Goal: Use online tool/utility

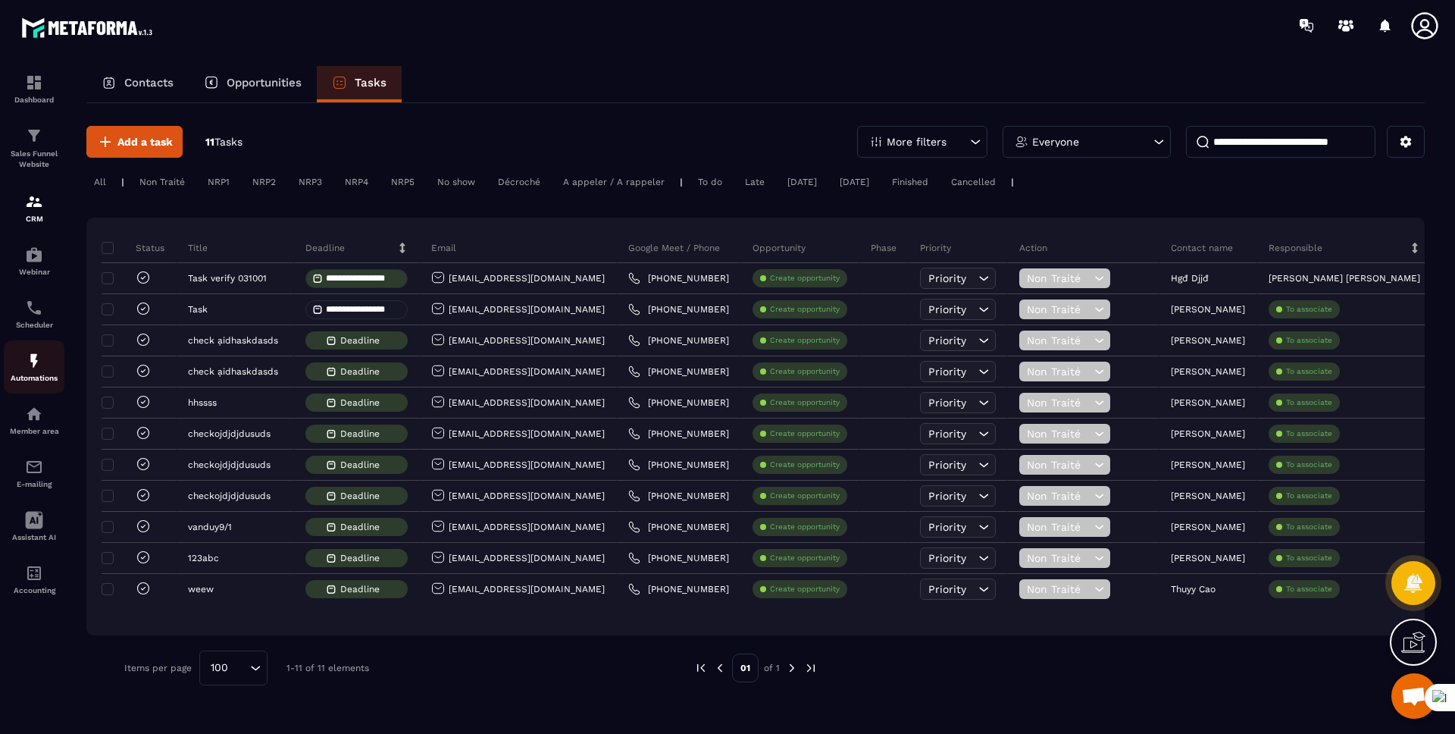
click at [27, 367] on img at bounding box center [34, 361] width 18 height 18
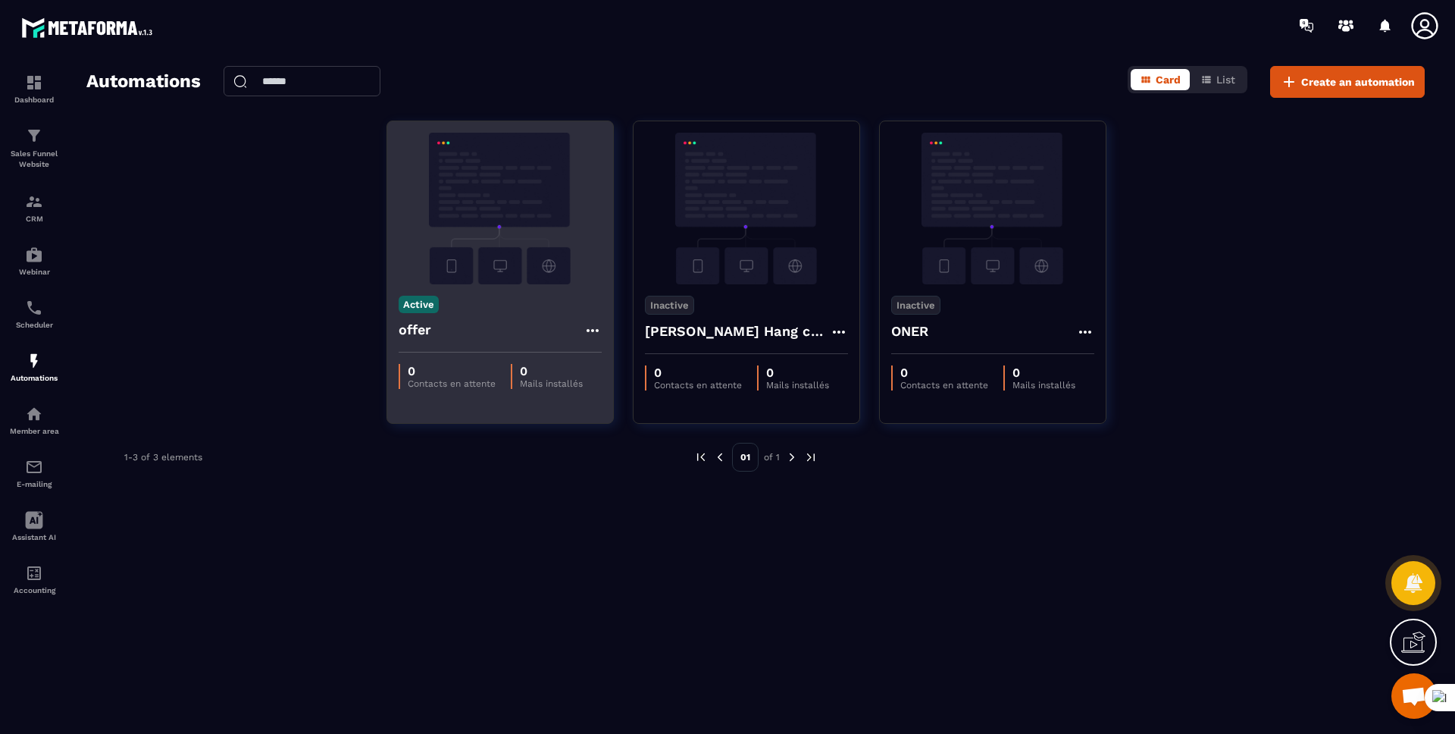
click at [497, 305] on div "Active offer" at bounding box center [500, 318] width 226 height 68
click at [490, 264] on img at bounding box center [500, 209] width 203 height 152
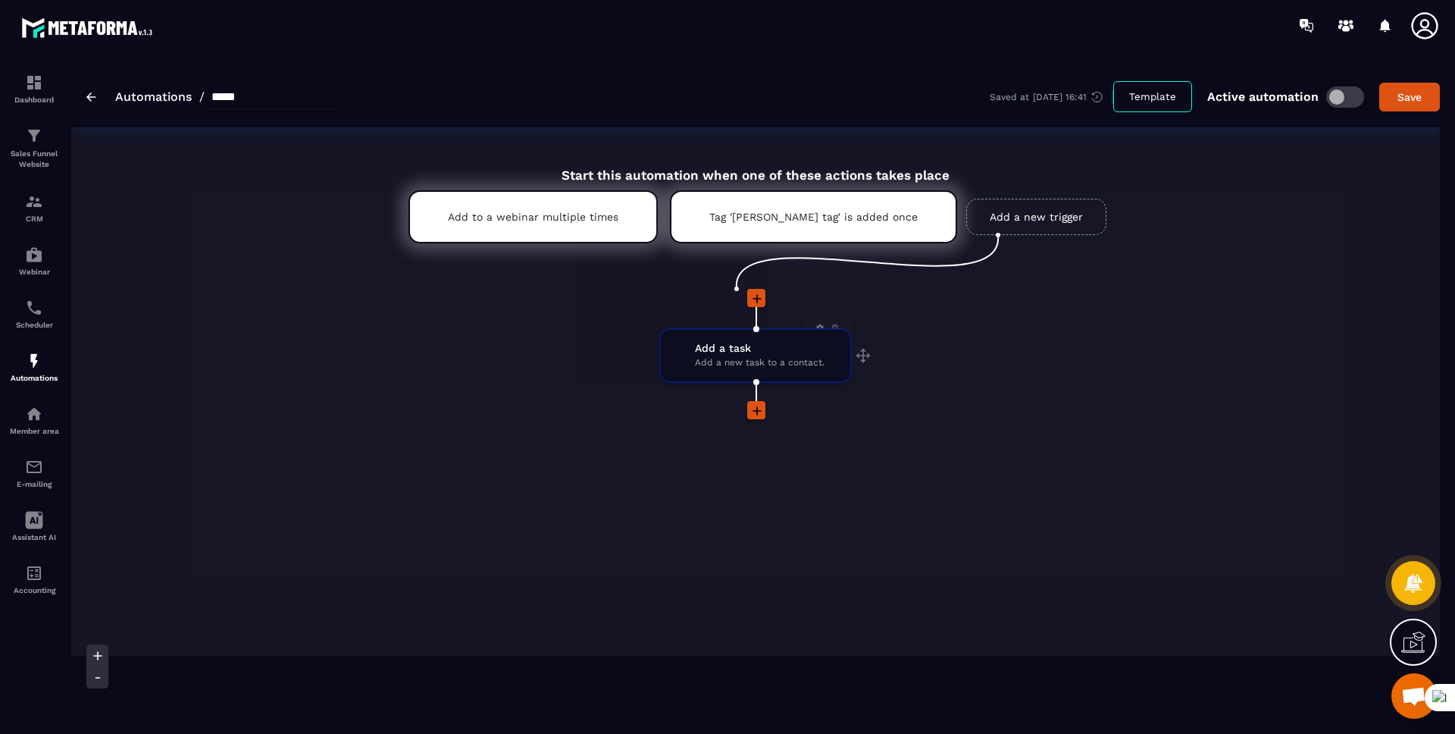
click at [732, 372] on div "Add a task Add a new task to a contact. drag-arrow" at bounding box center [755, 356] width 189 height 52
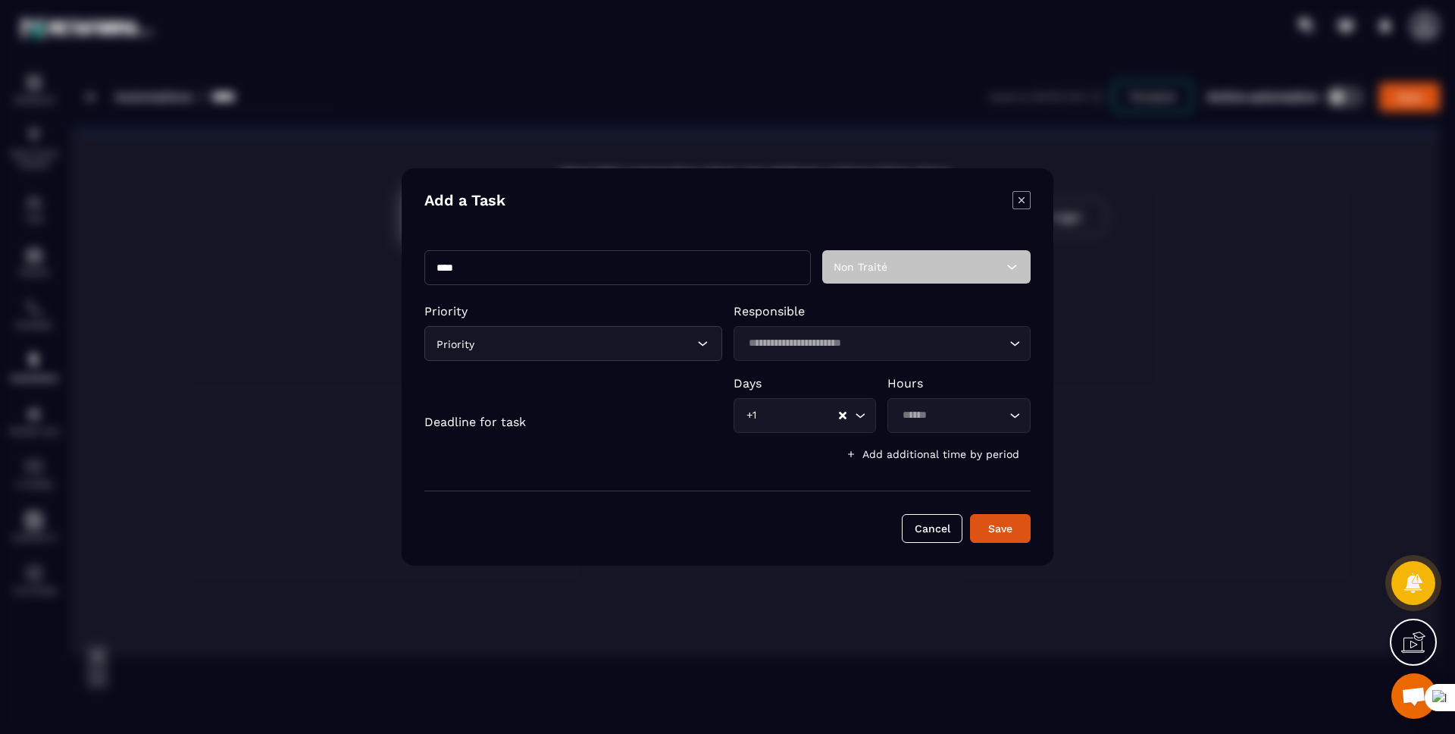
click at [1022, 194] on icon "Modal window" at bounding box center [1021, 200] width 18 height 18
